Goal: Task Accomplishment & Management: Manage account settings

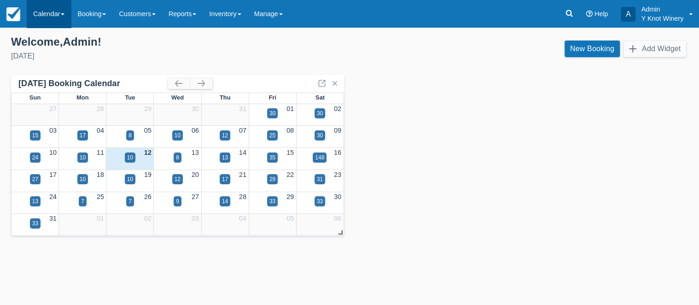
click at [66, 13] on link "Calendar" at bounding box center [49, 14] width 44 height 28
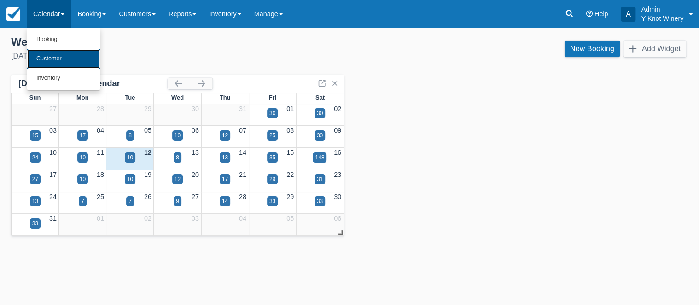
click at [60, 63] on link "Customer" at bounding box center [63, 58] width 73 height 19
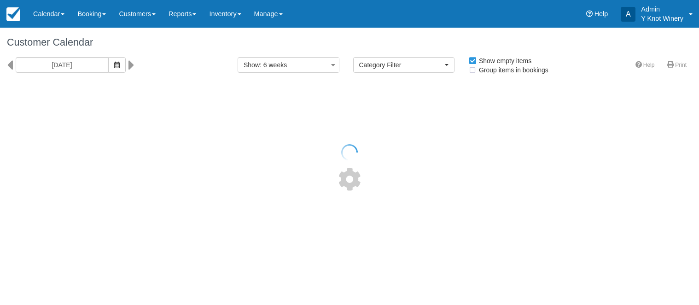
select select
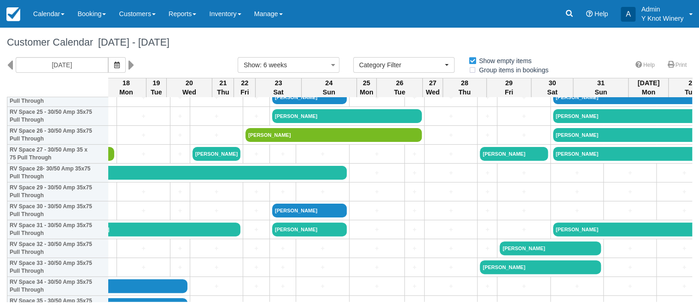
scroll to position [493, 321]
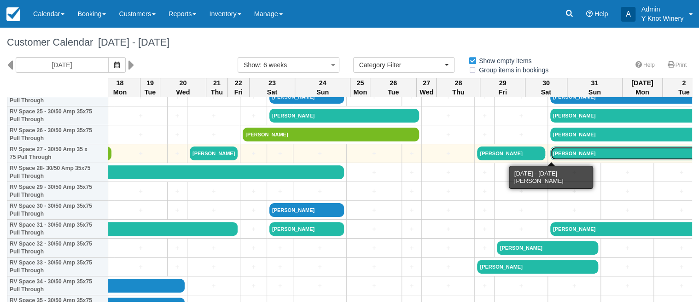
click at [551, 154] on link "Cheryl Williams" at bounding box center [629, 154] width 157 height 14
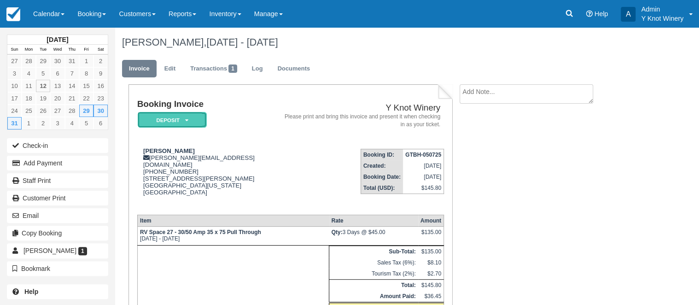
click at [185, 120] on icon at bounding box center [186, 120] width 3 height 6
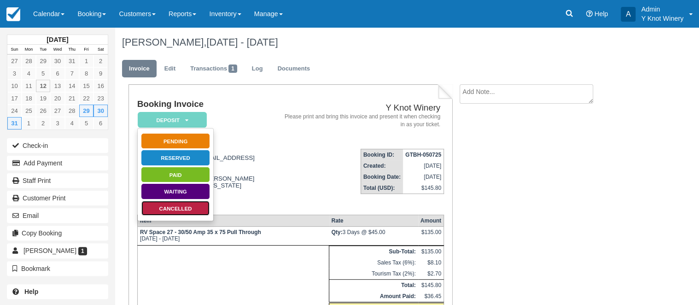
click at [197, 209] on link "Cancelled" at bounding box center [175, 208] width 69 height 16
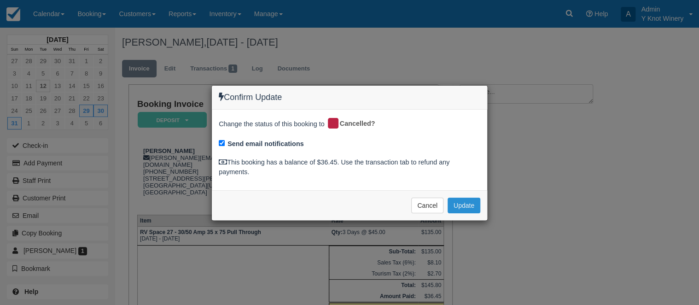
click at [471, 206] on button "Update" at bounding box center [464, 206] width 33 height 16
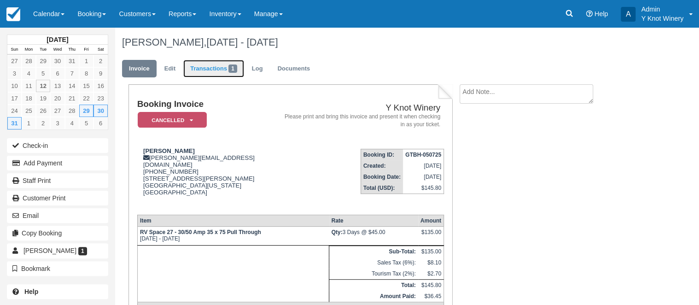
click at [213, 70] on link "Transactions 1" at bounding box center [213, 69] width 61 height 18
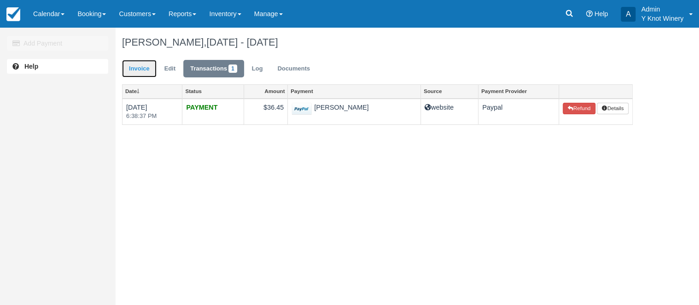
click at [140, 70] on link "Invoice" at bounding box center [139, 69] width 35 height 18
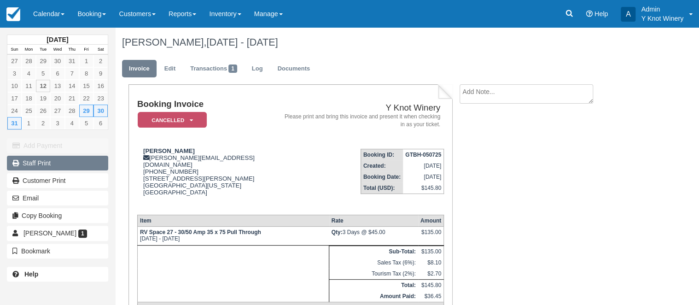
click at [79, 162] on link "Staff Print" at bounding box center [57, 163] width 101 height 15
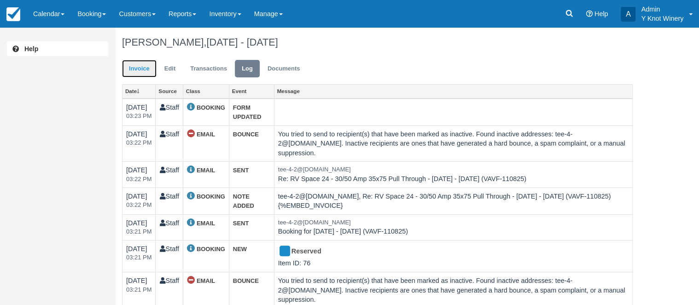
click at [141, 64] on link "Invoice" at bounding box center [139, 69] width 35 height 18
